Goal: Information Seeking & Learning: Learn about a topic

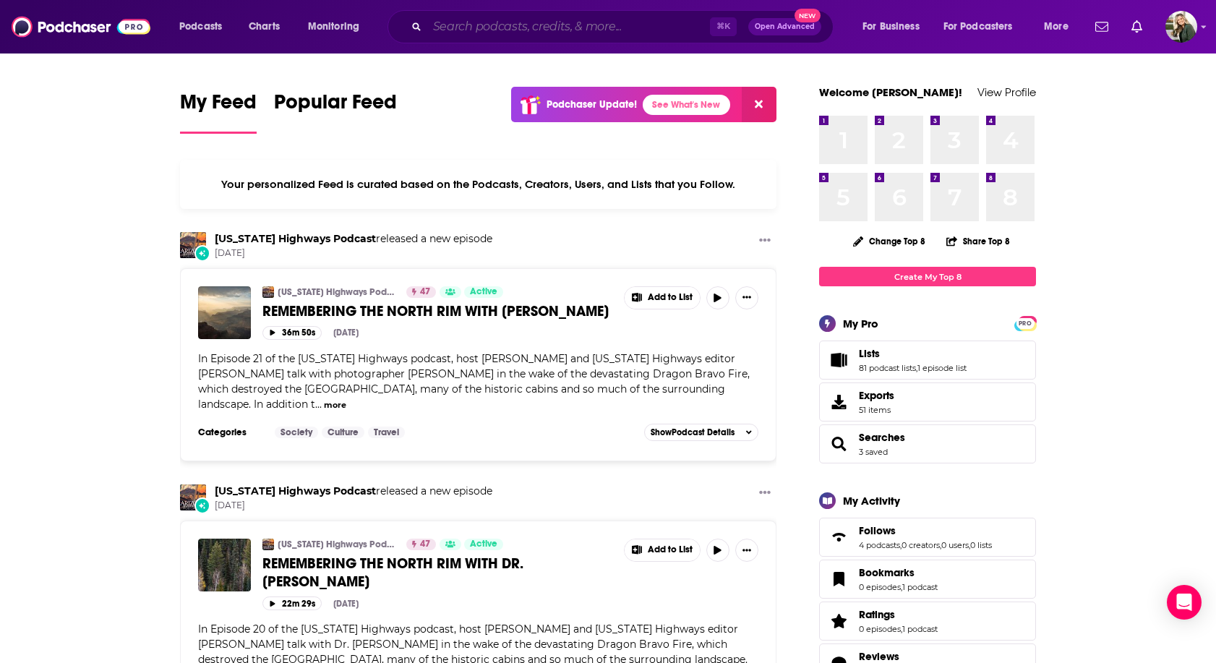
click at [473, 32] on input "Search podcasts, credits, & more..." at bounding box center [568, 26] width 283 height 23
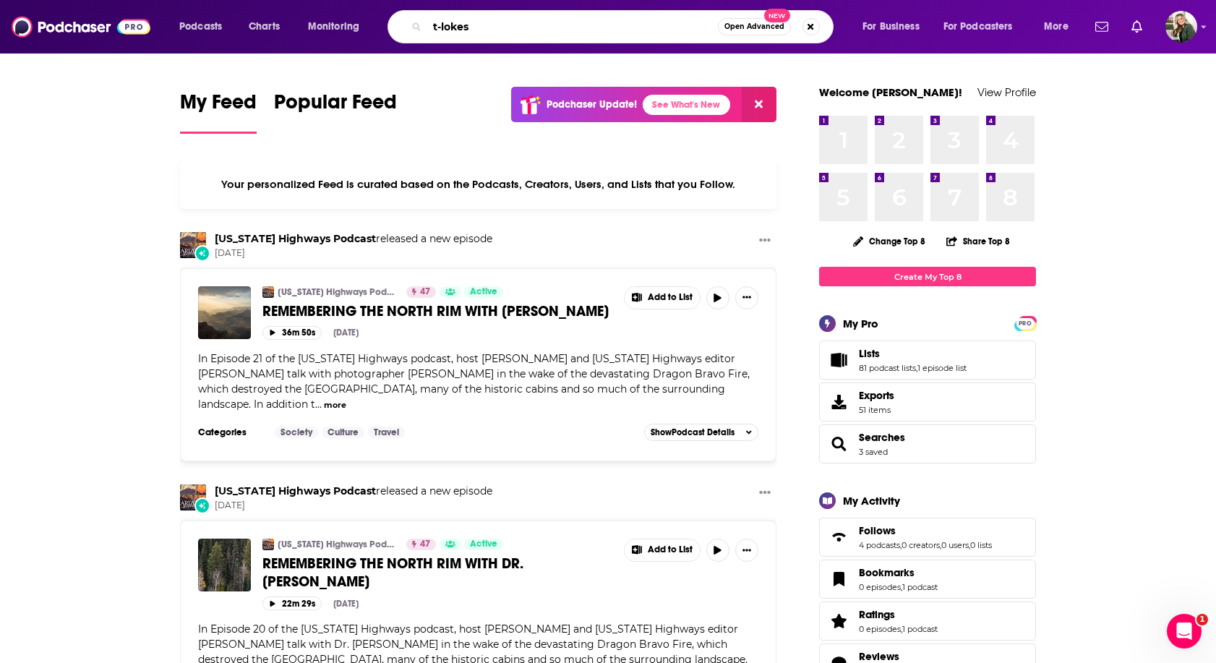
type input "t-lokes"
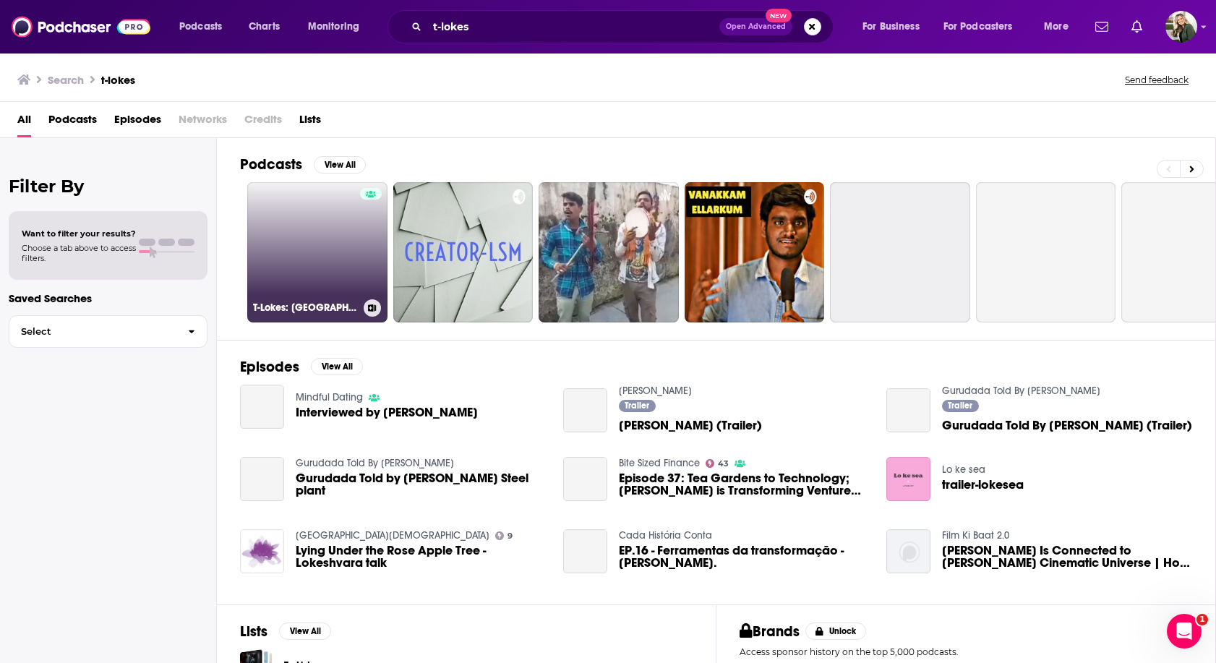
click at [338, 250] on link "T-Lokes: [GEOGRAPHIC_DATA] Local Business" at bounding box center [317, 252] width 140 height 140
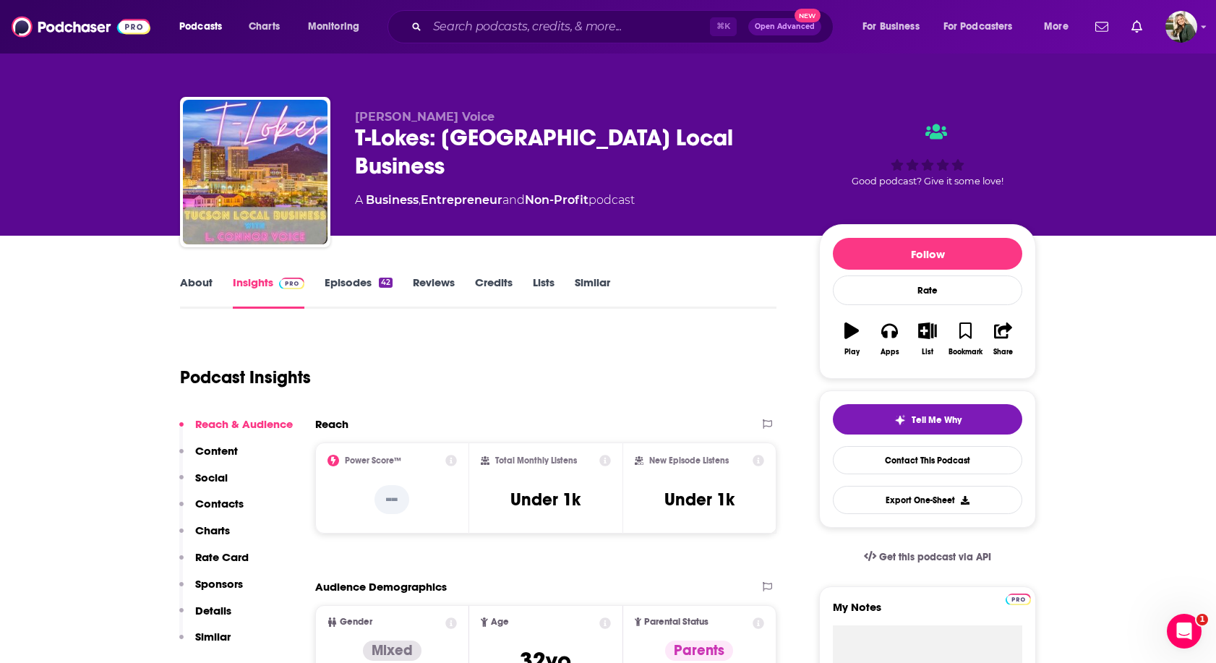
click at [200, 279] on link "About" at bounding box center [196, 291] width 33 height 33
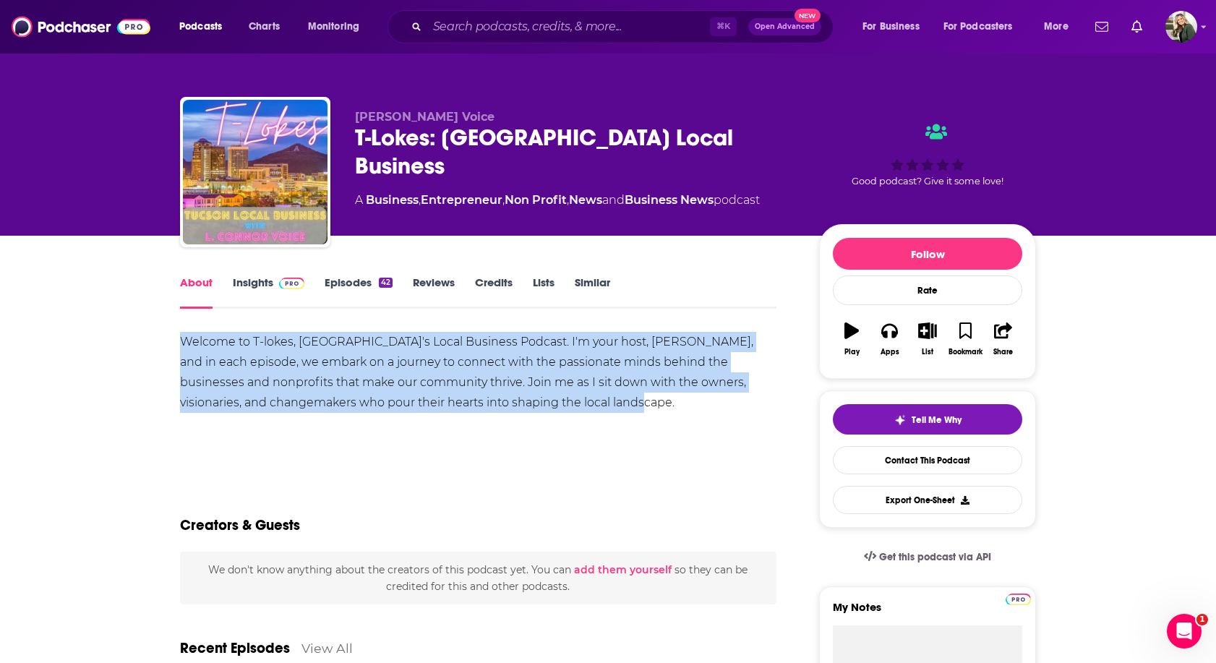
drag, startPoint x: 598, startPoint y: 400, endPoint x: 164, endPoint y: 342, distance: 437.6
copy div "Welcome to T-lokes, [GEOGRAPHIC_DATA]'s Local Business Podcast. I'm your host, …"
click at [265, 287] on link "Insights" at bounding box center [269, 291] width 72 height 33
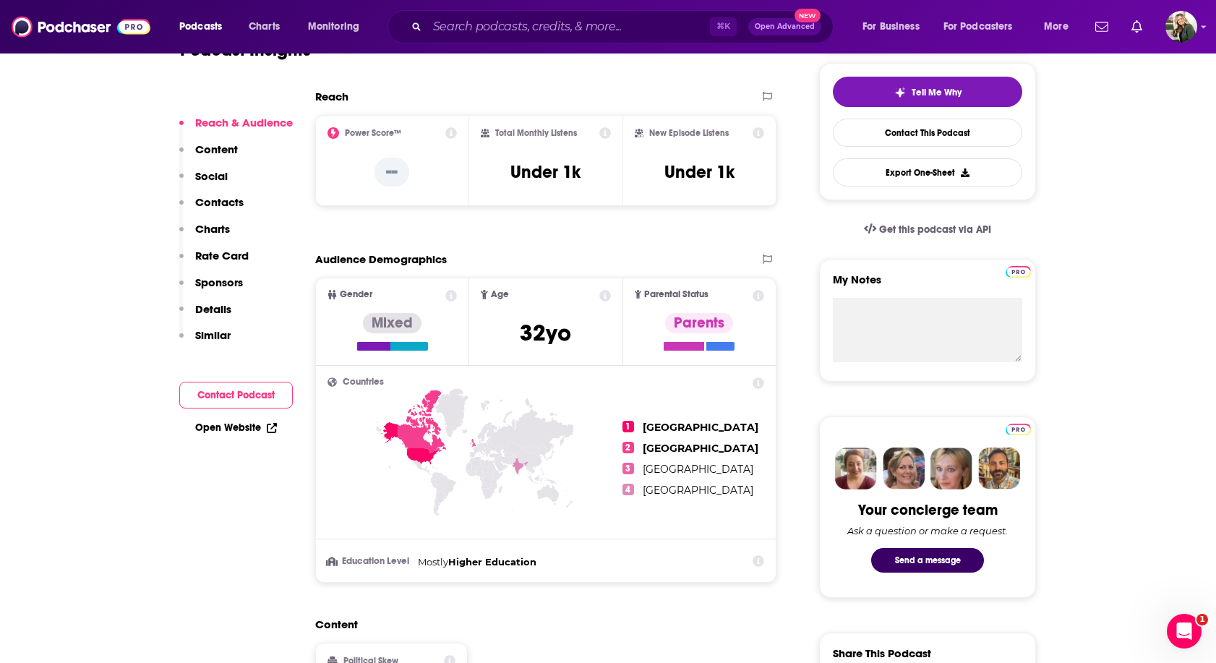
scroll to position [320, 0]
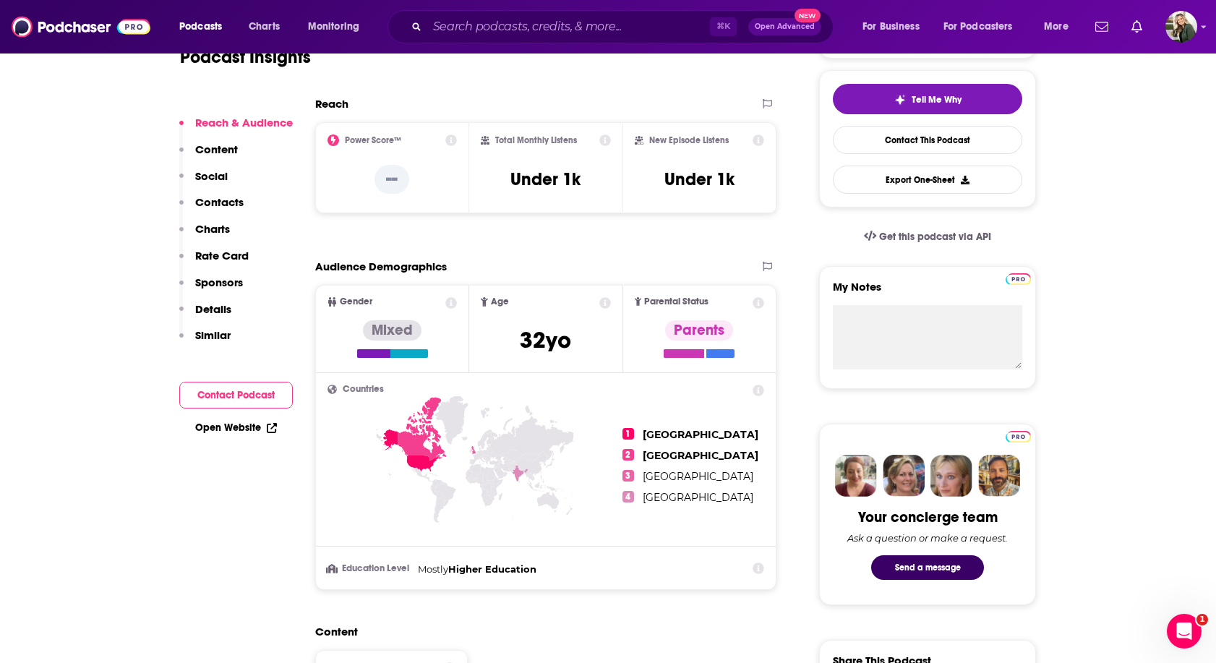
click at [250, 422] on link "Open Website" at bounding box center [236, 427] width 82 height 12
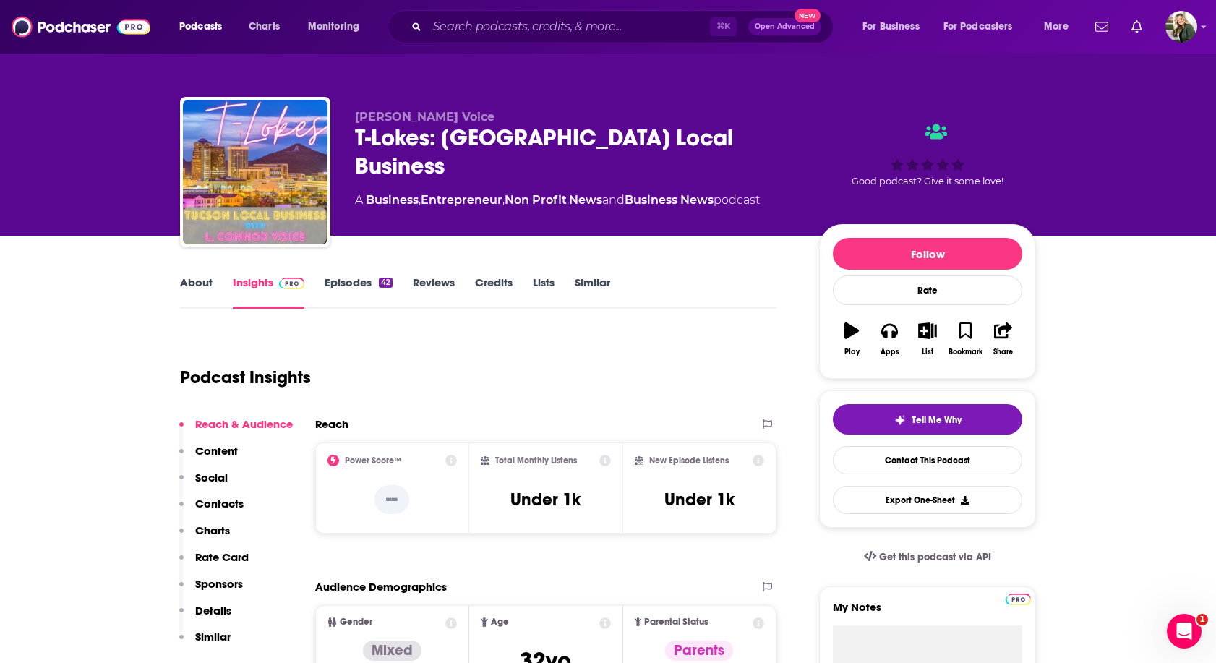
scroll to position [0, 0]
